Goal: Share content: Share content

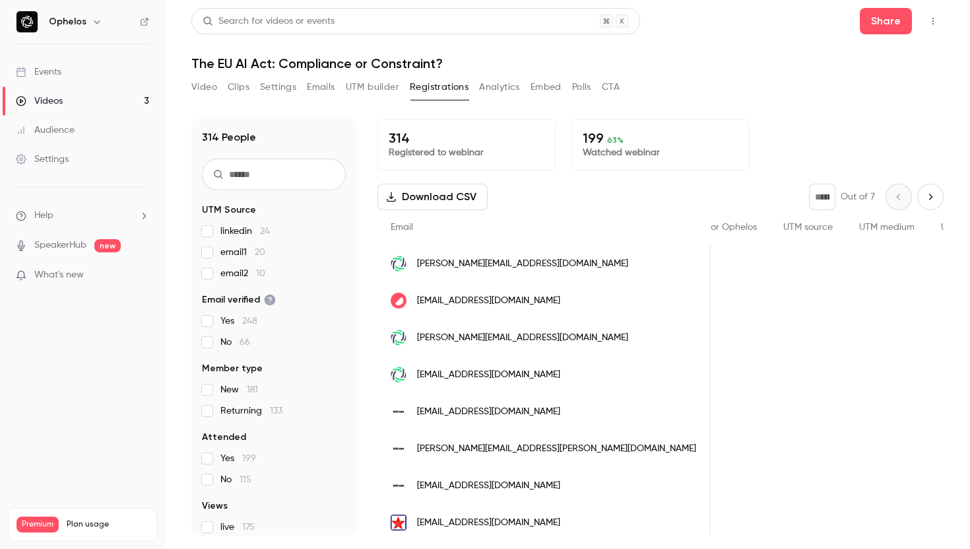
scroll to position [0, 1487]
click at [771, 310] on div "People list" at bounding box center [812, 300] width 82 height 37
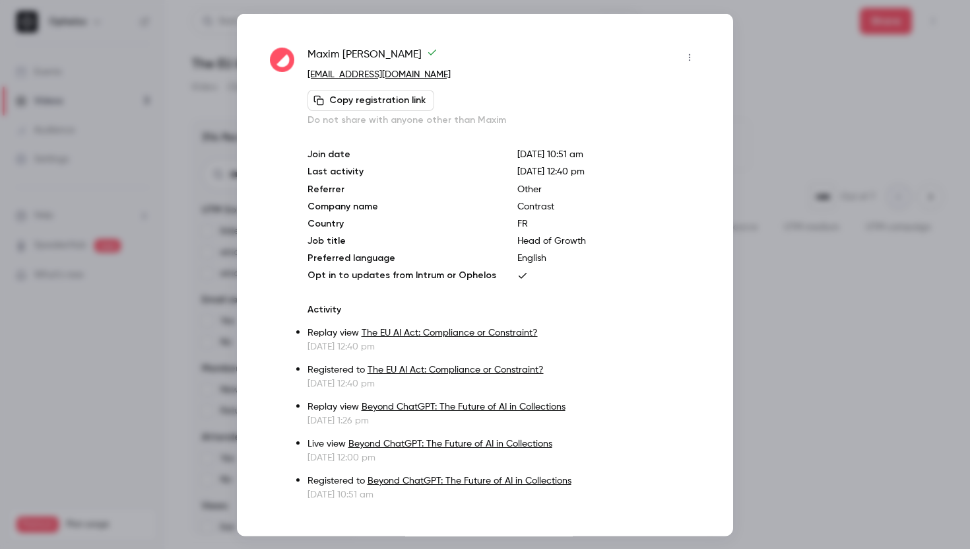
scroll to position [17, 0]
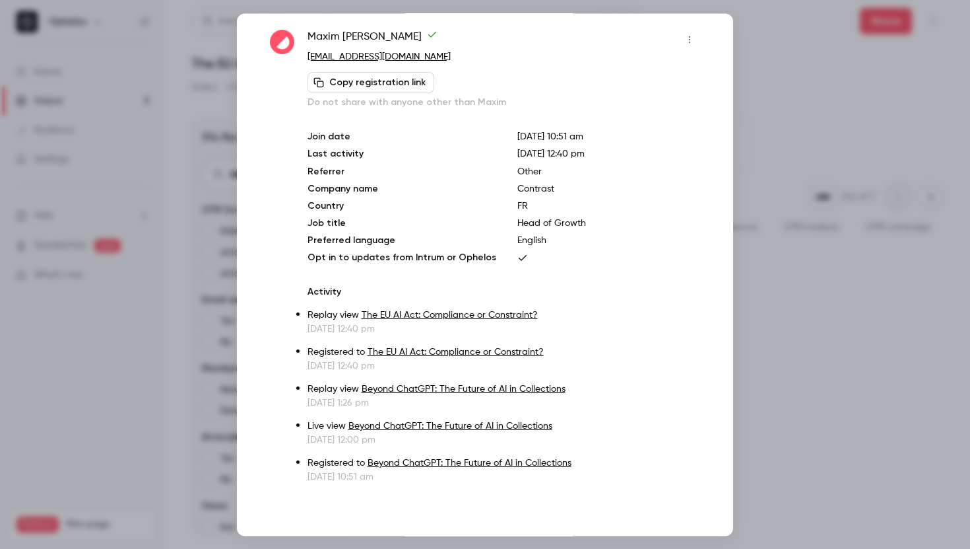
click at [838, 181] on div at bounding box center [485, 274] width 970 height 549
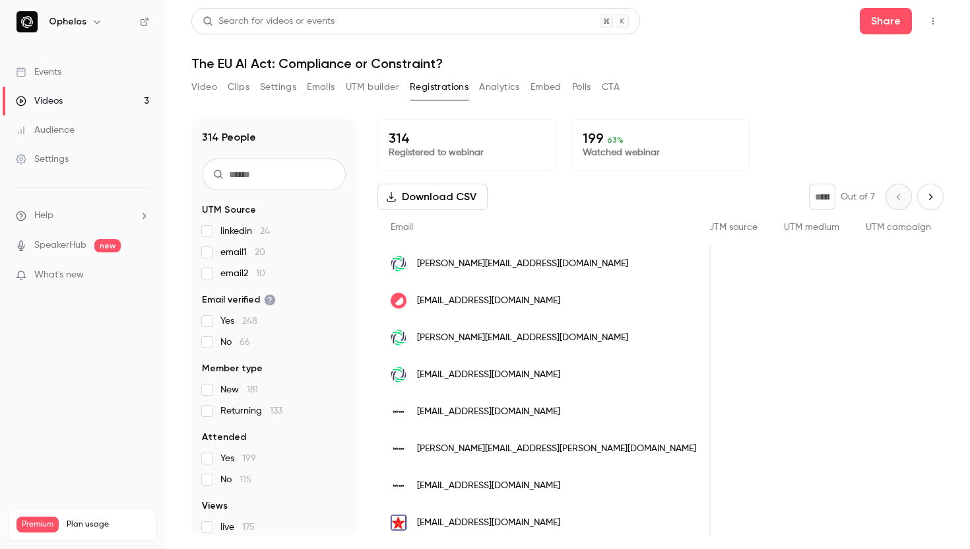
click at [478, 302] on span "[EMAIL_ADDRESS][DOMAIN_NAME]" at bounding box center [488, 301] width 143 height 14
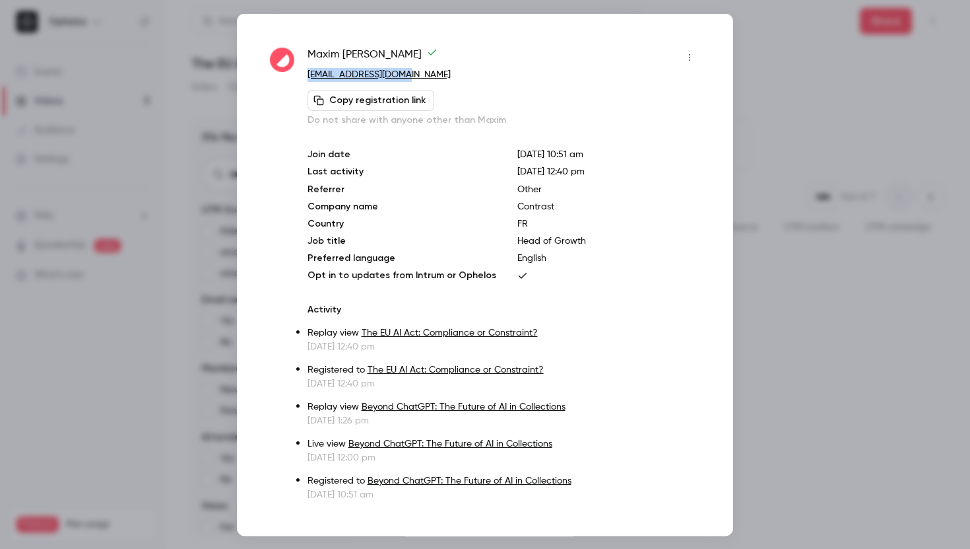
copy link "[EMAIL_ADDRESS][DOMAIN_NAME]"
drag, startPoint x: 370, startPoint y: 69, endPoint x: 543, endPoint y: 1, distance: 186.1
click at [0, 0] on div "[PERSON_NAME] [EMAIL_ADDRESS][DOMAIN_NAME] Copy registration link Do not share …" at bounding box center [485, 274] width 970 height 549
click at [832, 201] on div at bounding box center [485, 274] width 970 height 549
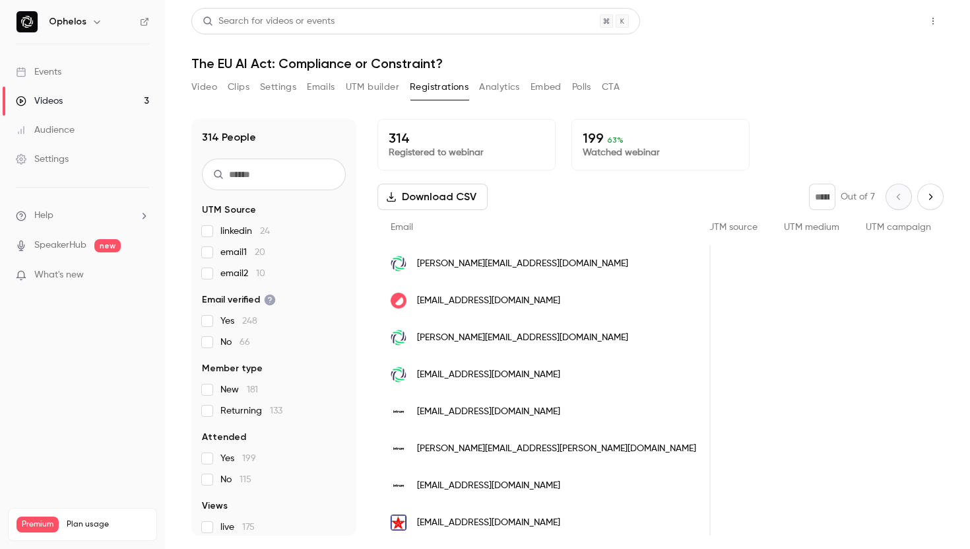
click at [890, 21] on button "Share" at bounding box center [886, 21] width 52 height 26
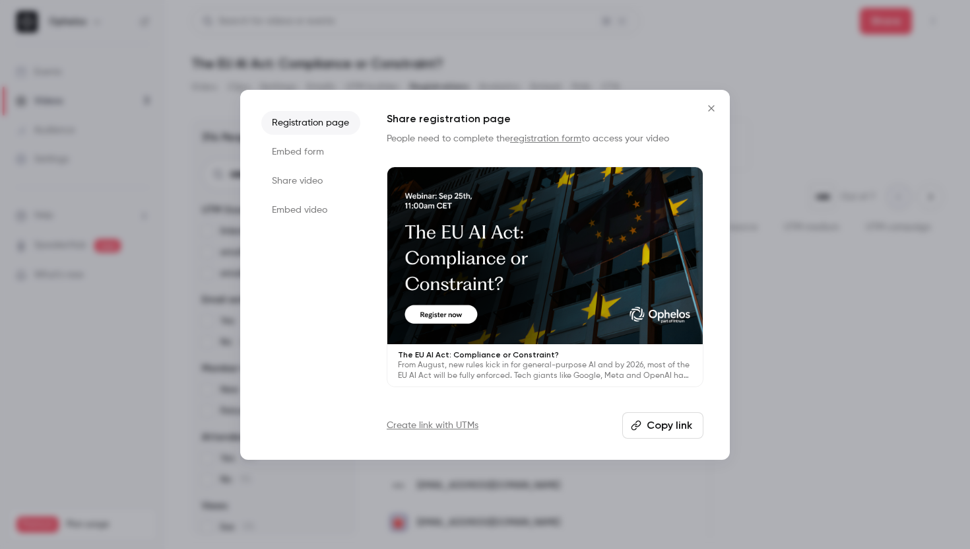
click at [718, 106] on icon "Close" at bounding box center [712, 108] width 16 height 11
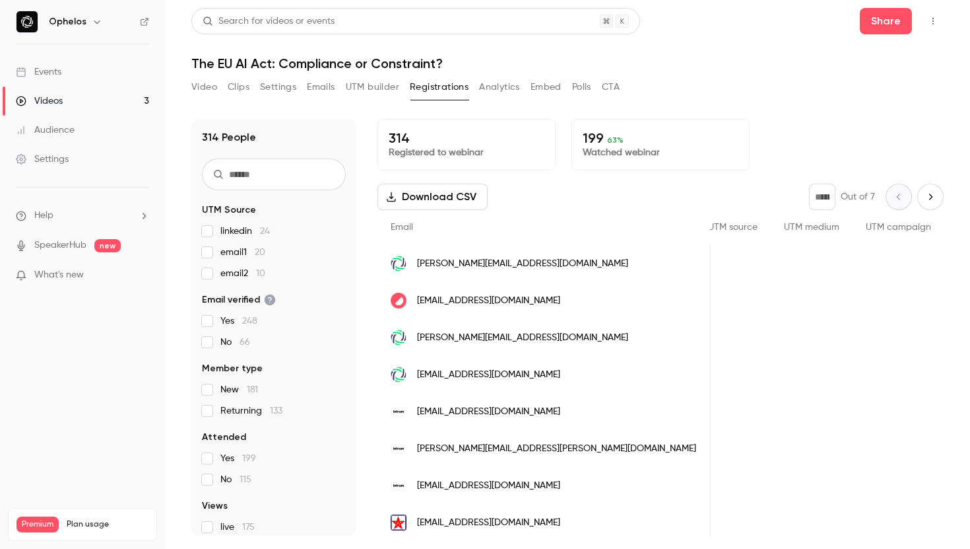
click at [199, 86] on button "Video" at bounding box center [204, 87] width 26 height 21
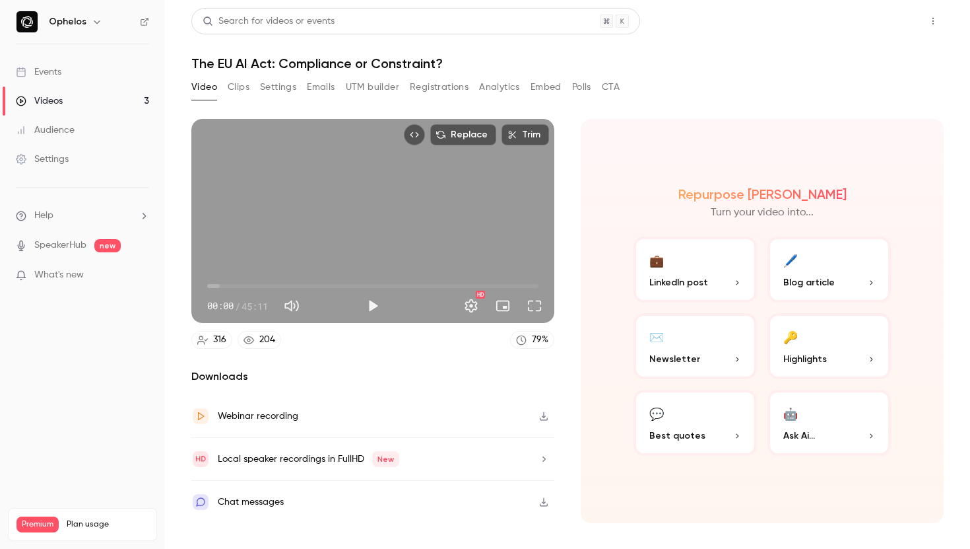
click at [897, 27] on button "Share" at bounding box center [886, 21] width 52 height 26
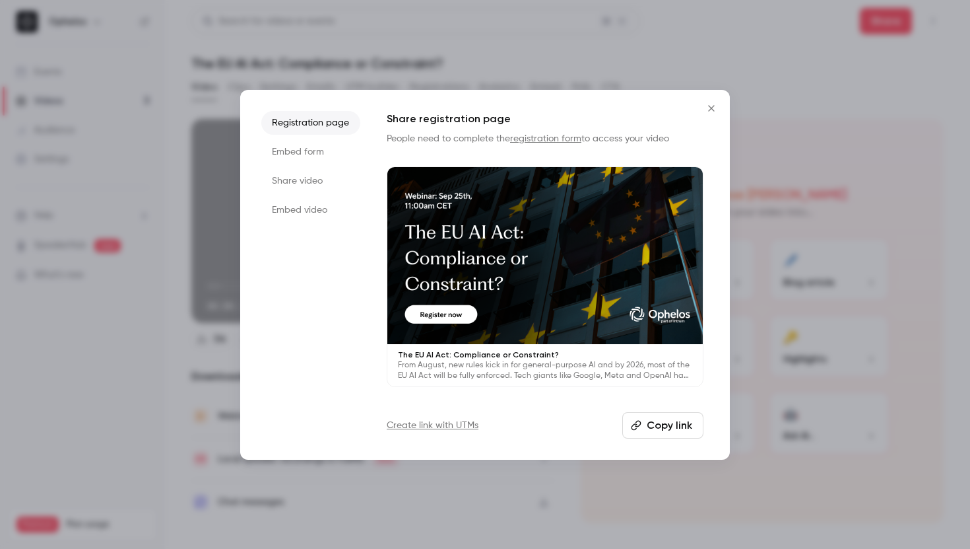
click at [648, 425] on button "Copy link" at bounding box center [663, 425] width 81 height 26
